Goal: Find specific page/section: Find specific page/section

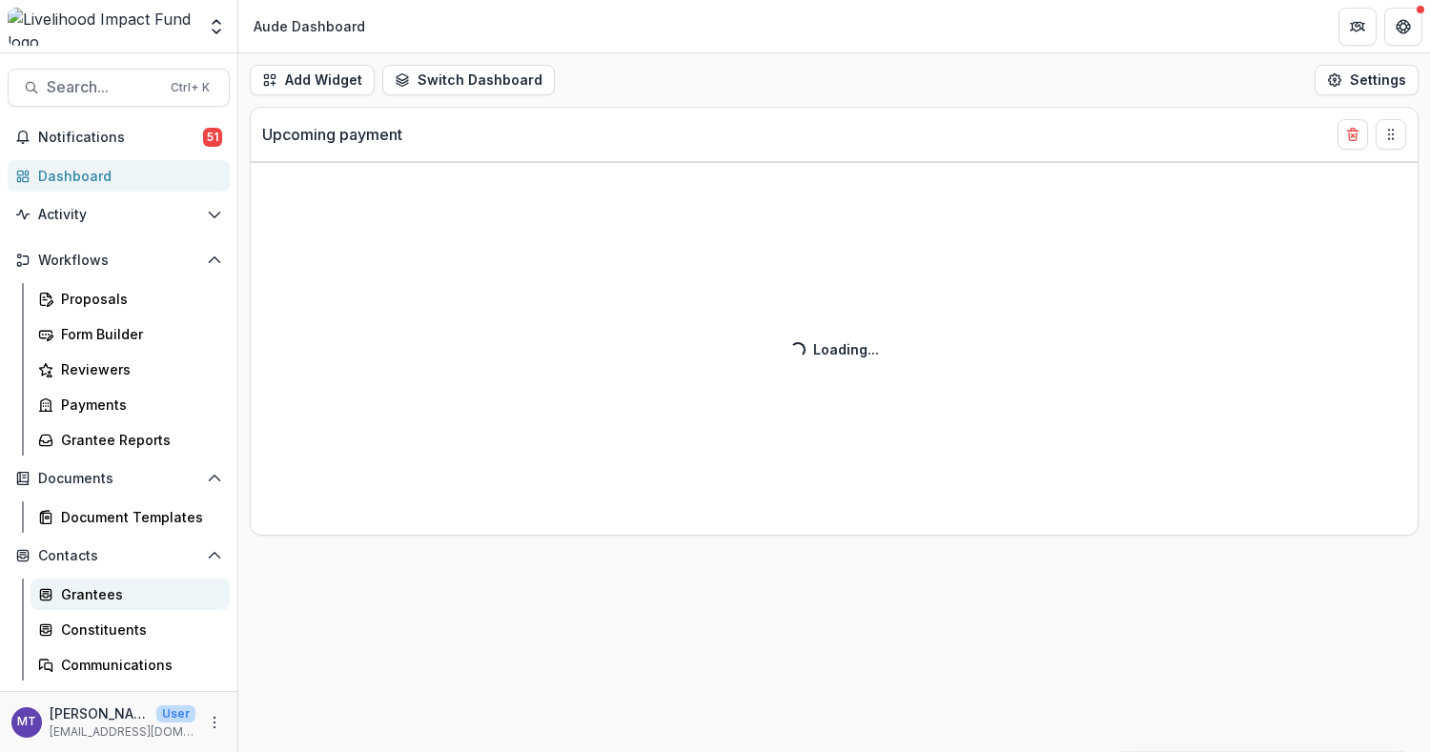
click at [102, 585] on div "Grantees" at bounding box center [137, 594] width 153 height 20
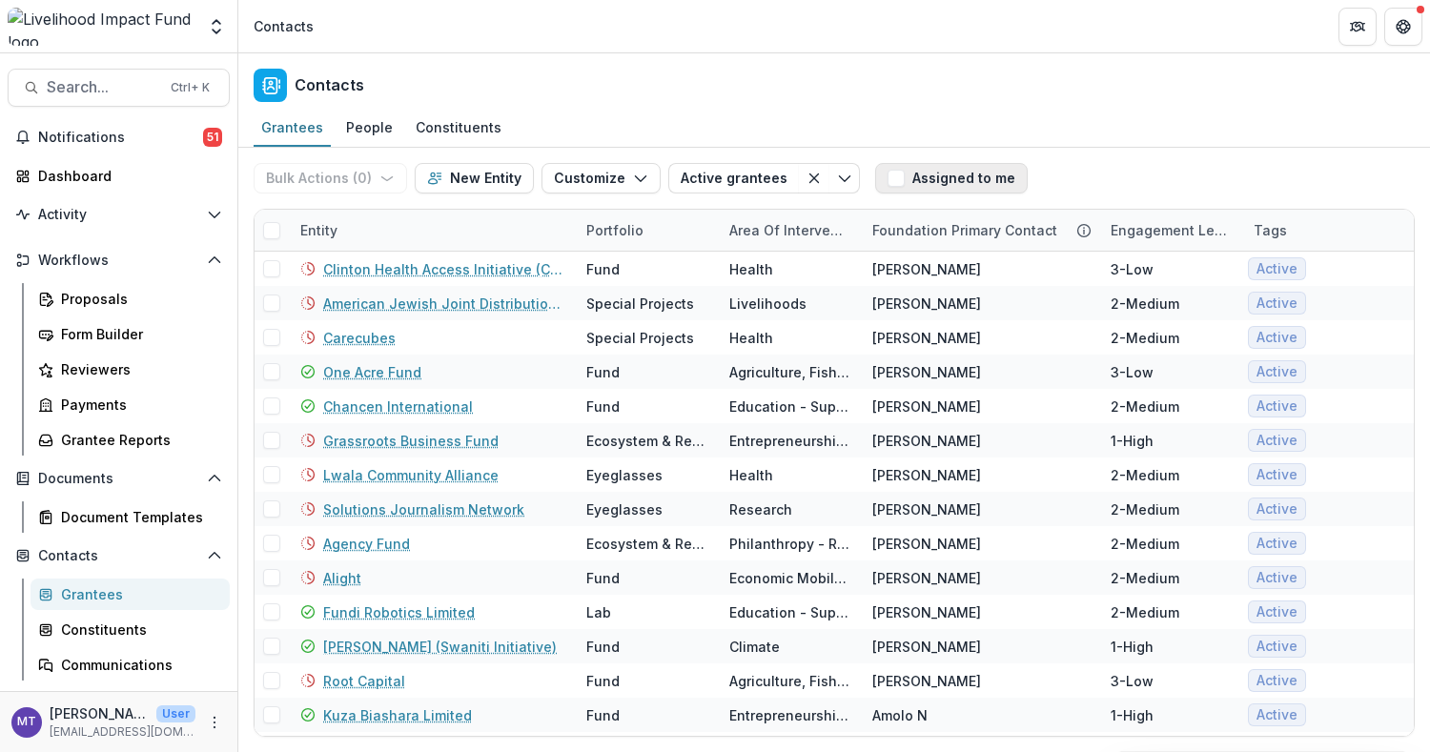
click at [890, 188] on button "Assigned to me" at bounding box center [951, 178] width 153 height 31
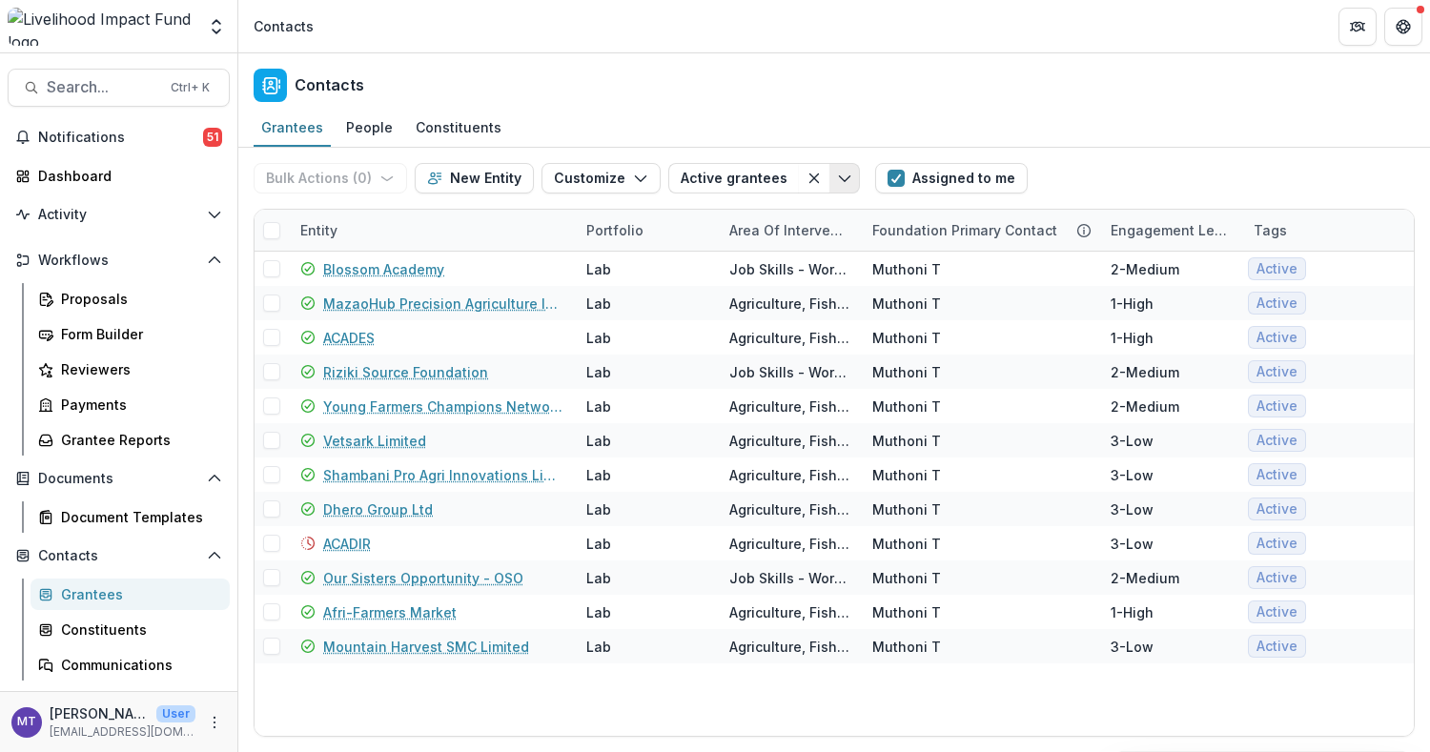
click at [837, 179] on icon "Toggle menu" at bounding box center [844, 178] width 15 height 15
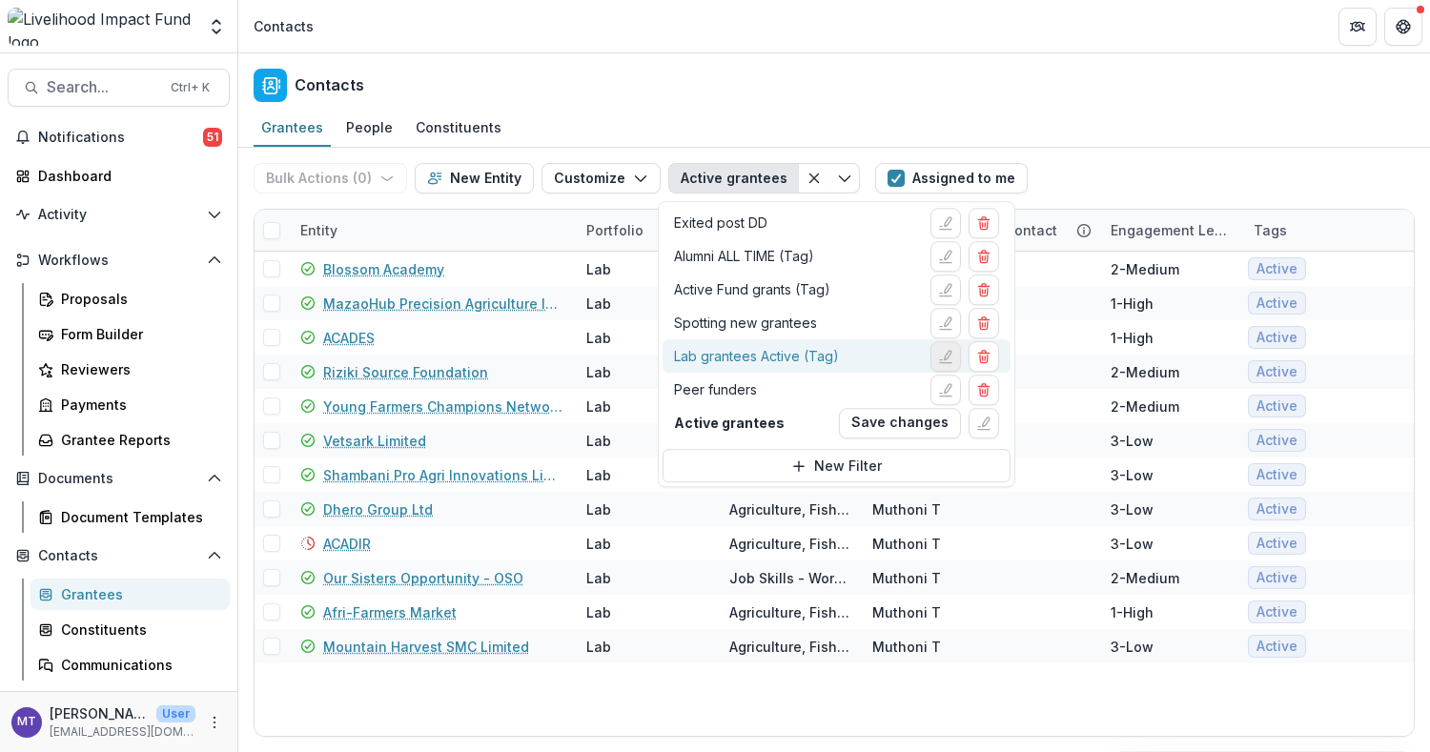
click at [948, 358] on icon "Edit filter" at bounding box center [945, 356] width 15 height 15
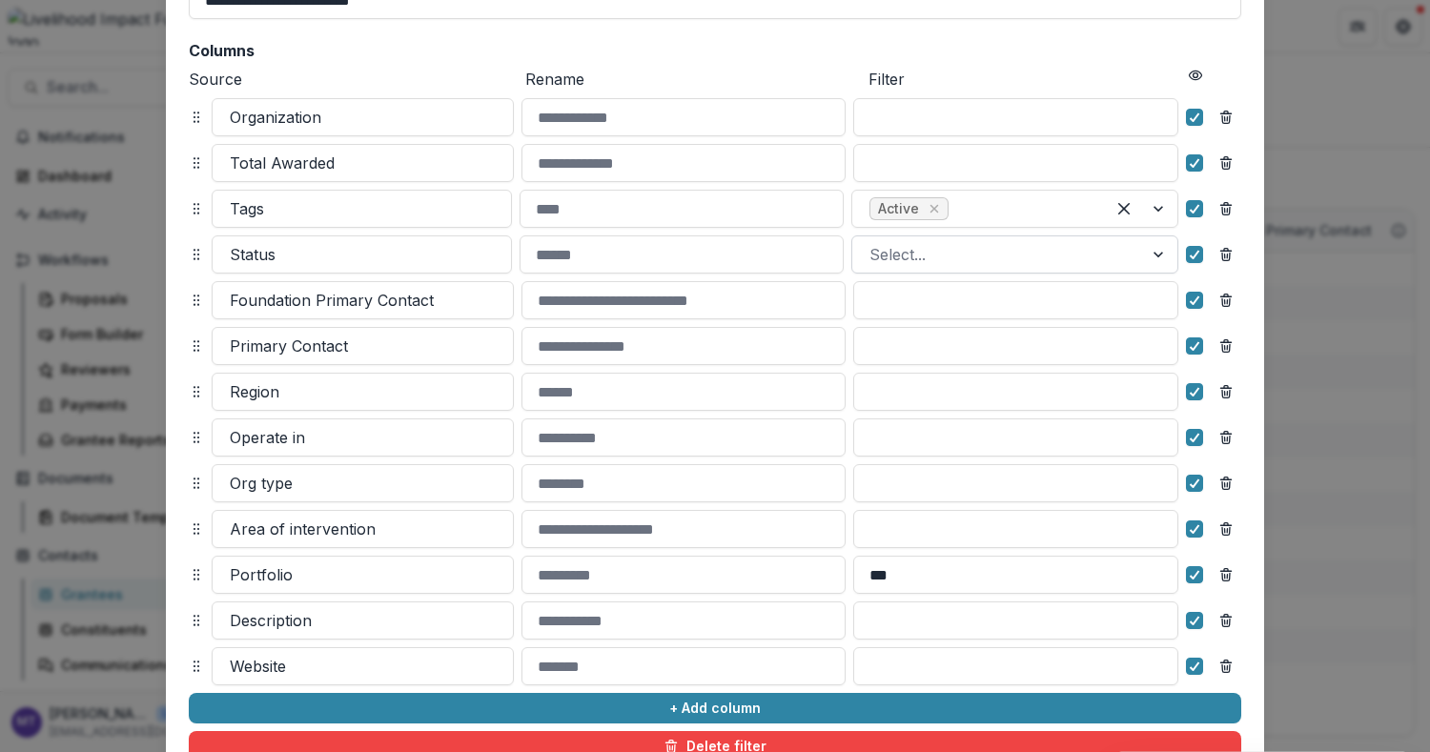
scroll to position [263, 0]
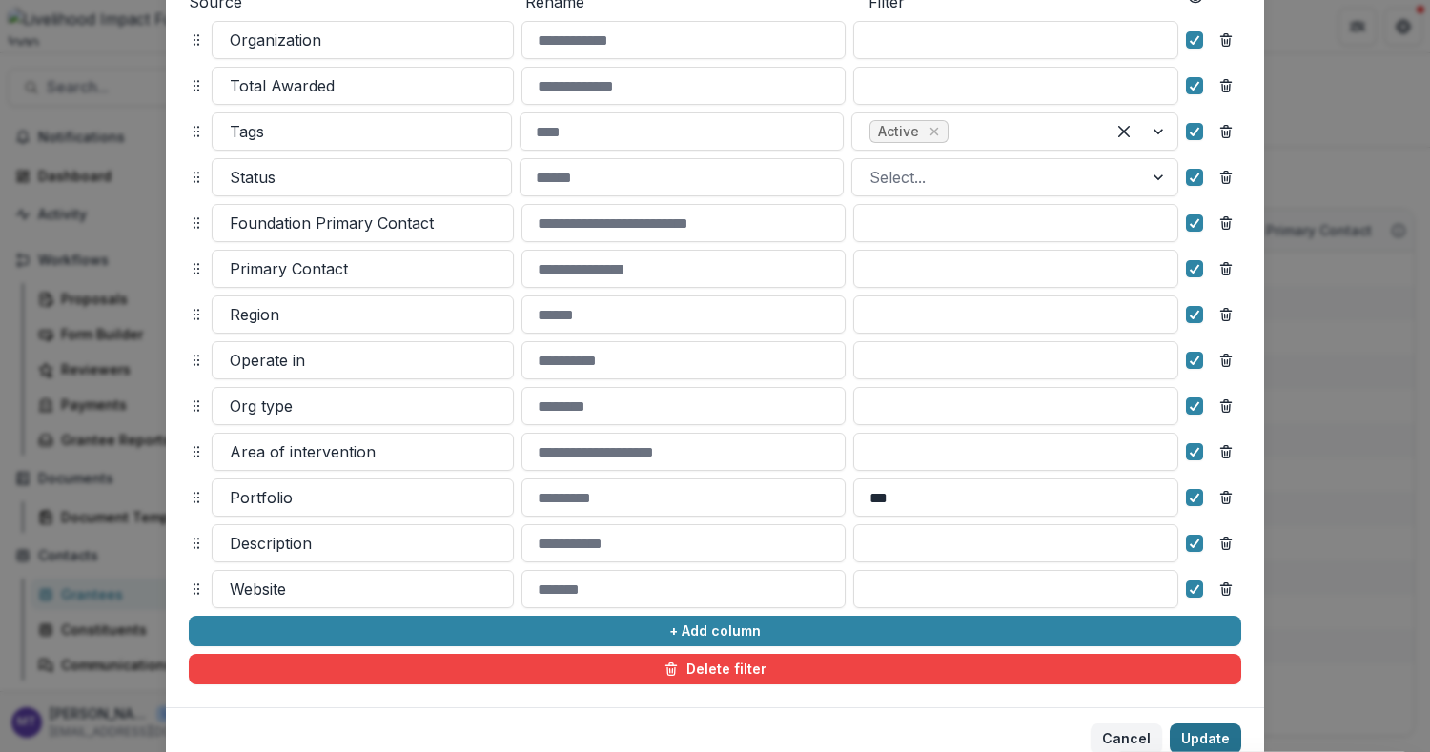
click at [1207, 727] on button "Update" at bounding box center [1205, 739] width 71 height 31
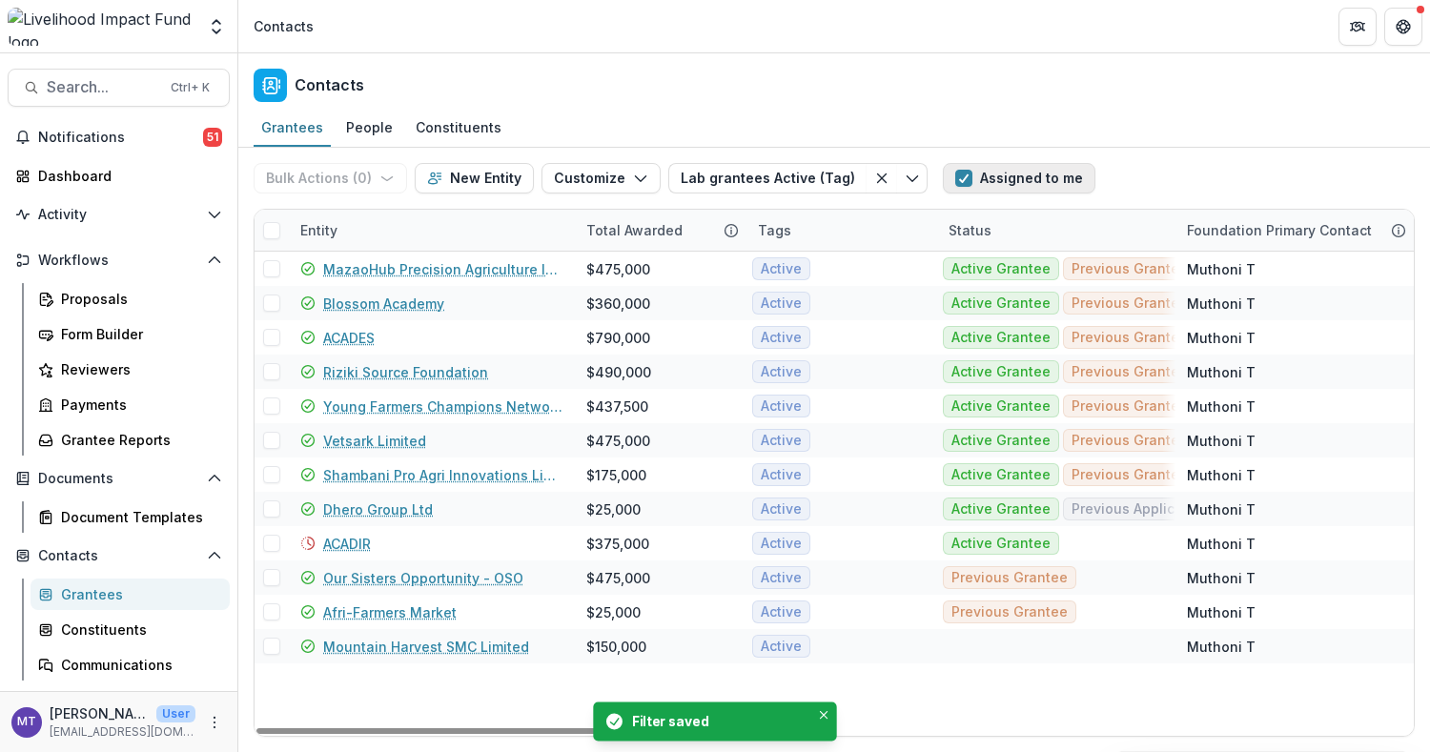
click at [955, 176] on span "button" at bounding box center [963, 178] width 17 height 17
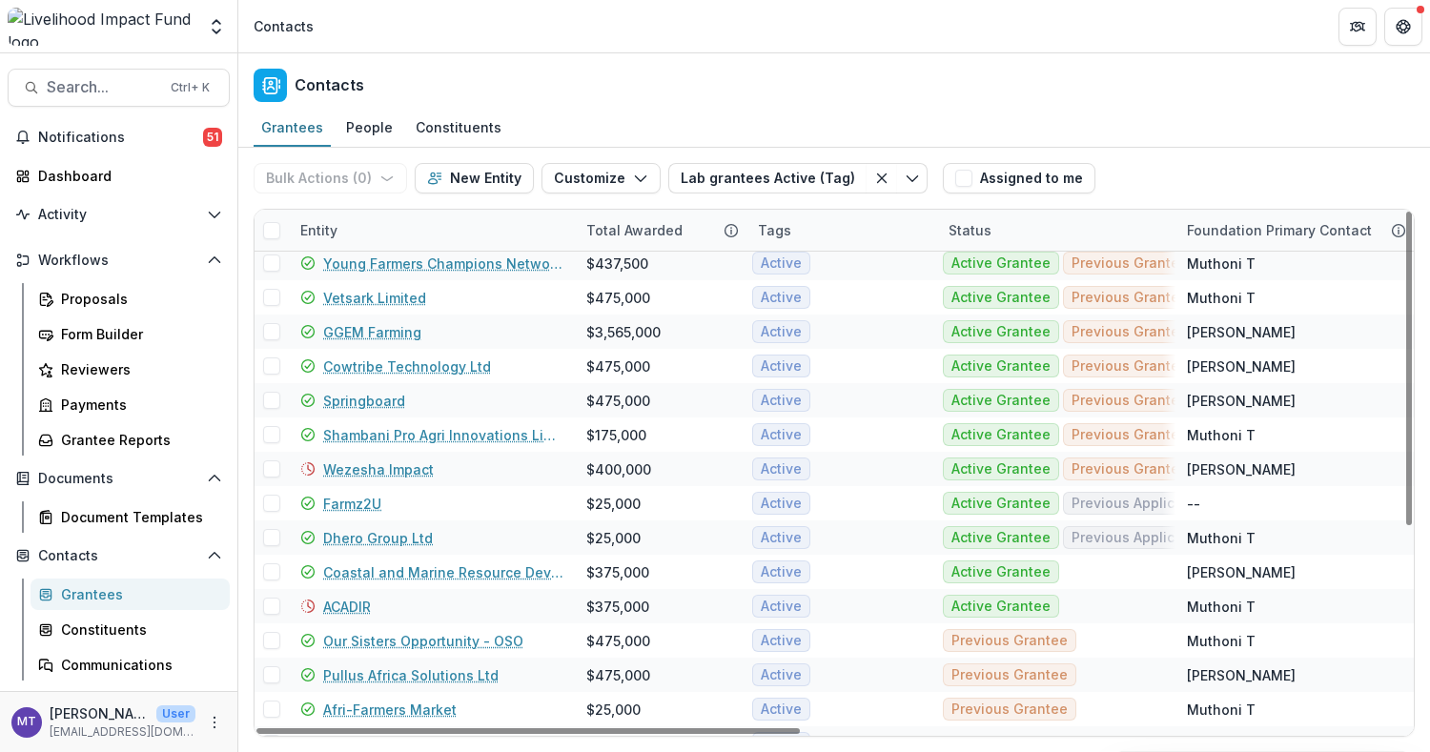
scroll to position [336, 0]
